Goal: Find specific page/section

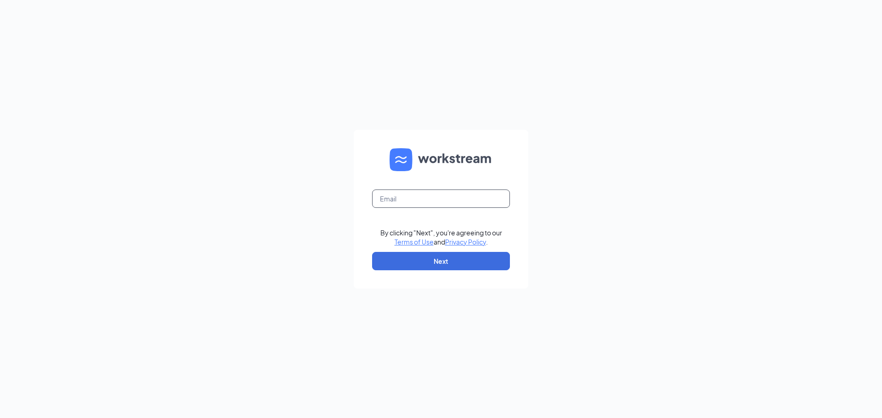
click at [430, 199] on input "text" at bounding box center [441, 199] width 138 height 18
type input "simon@mipenico.com"
click at [433, 266] on button "Next" at bounding box center [441, 261] width 138 height 18
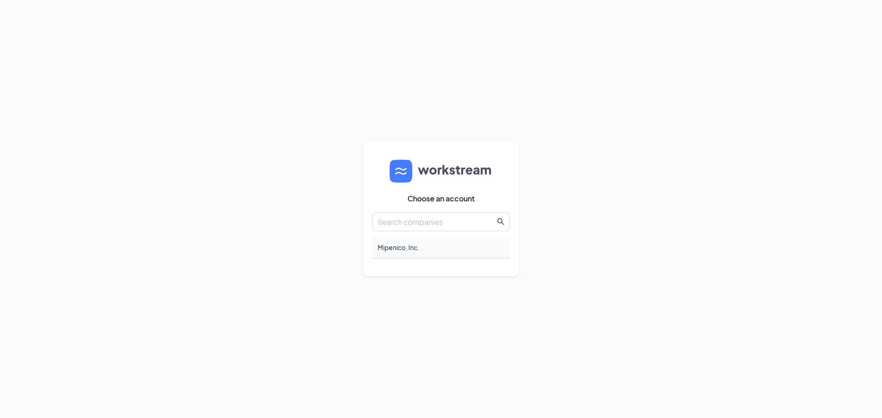
click at [410, 242] on div "Mipenico, Inc." at bounding box center [441, 248] width 138 height 22
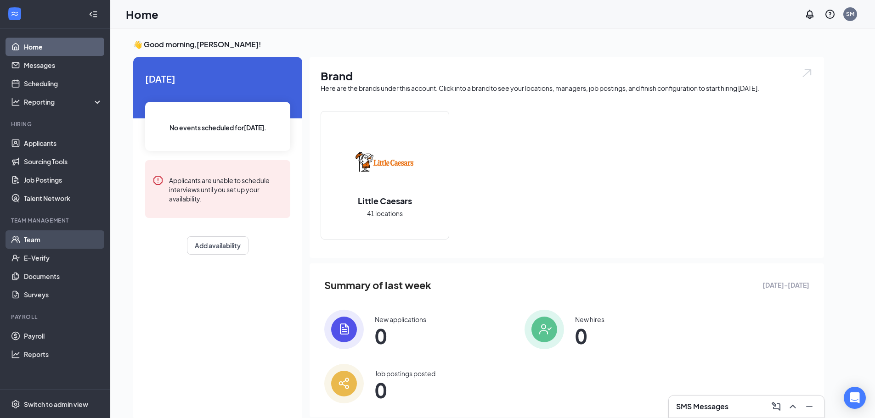
click at [52, 238] on link "Team" at bounding box center [63, 239] width 79 height 18
